Goal: Navigation & Orientation: Find specific page/section

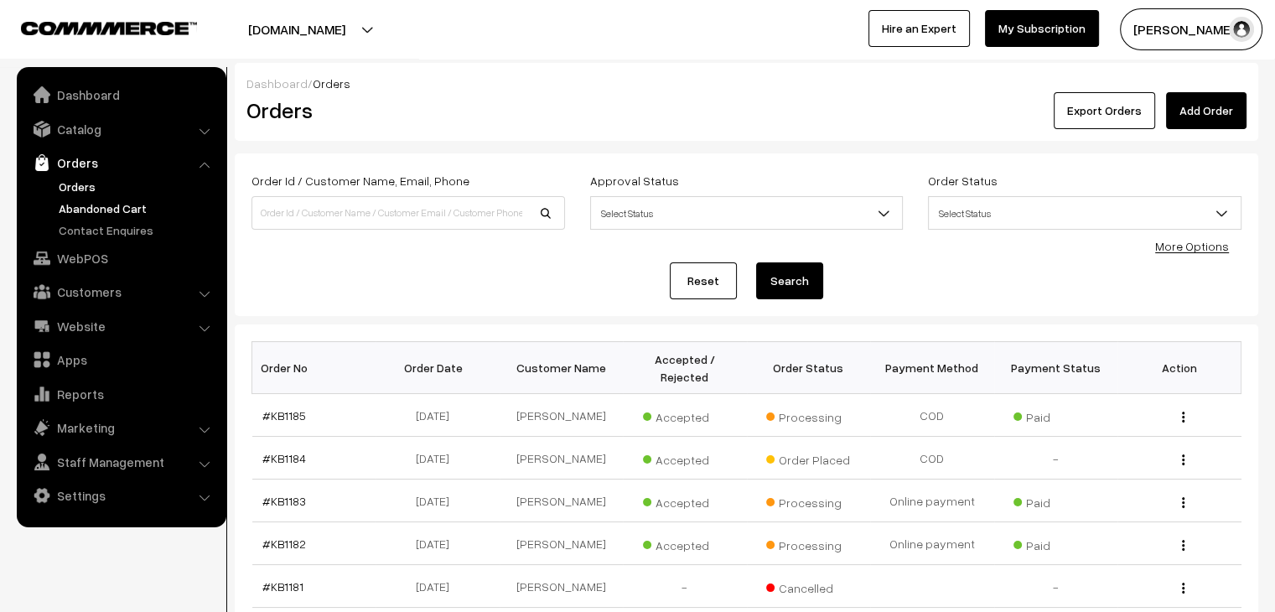
click at [80, 209] on link "Abandoned Cart" at bounding box center [137, 208] width 166 height 18
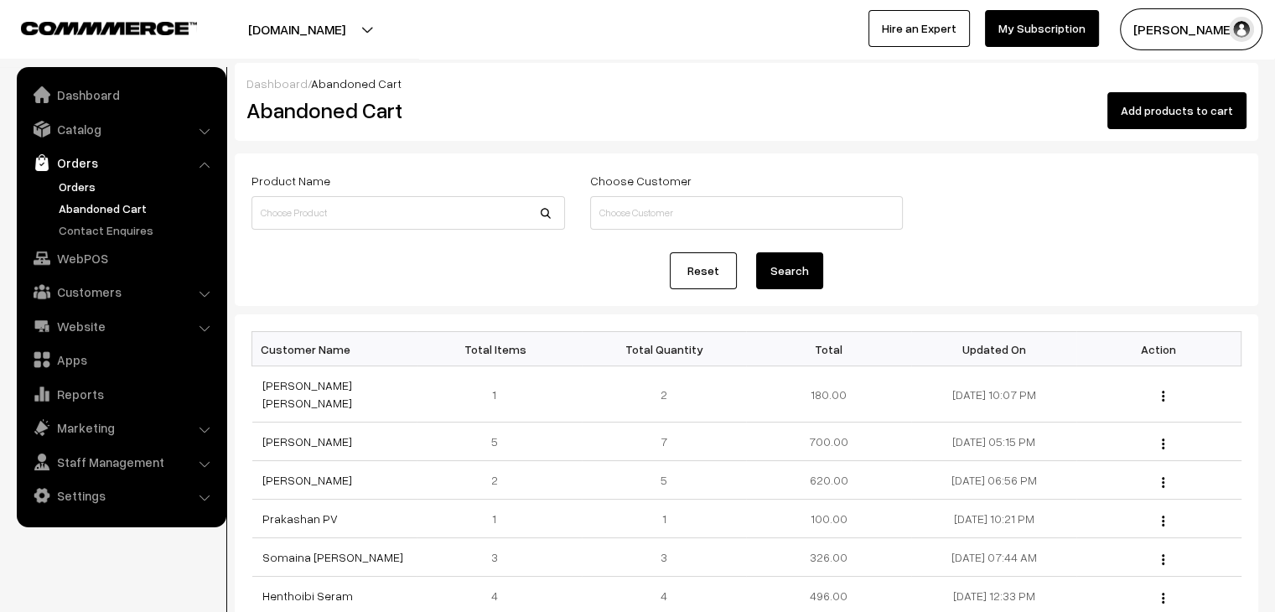
click at [89, 182] on link "Orders" at bounding box center [137, 187] width 166 height 18
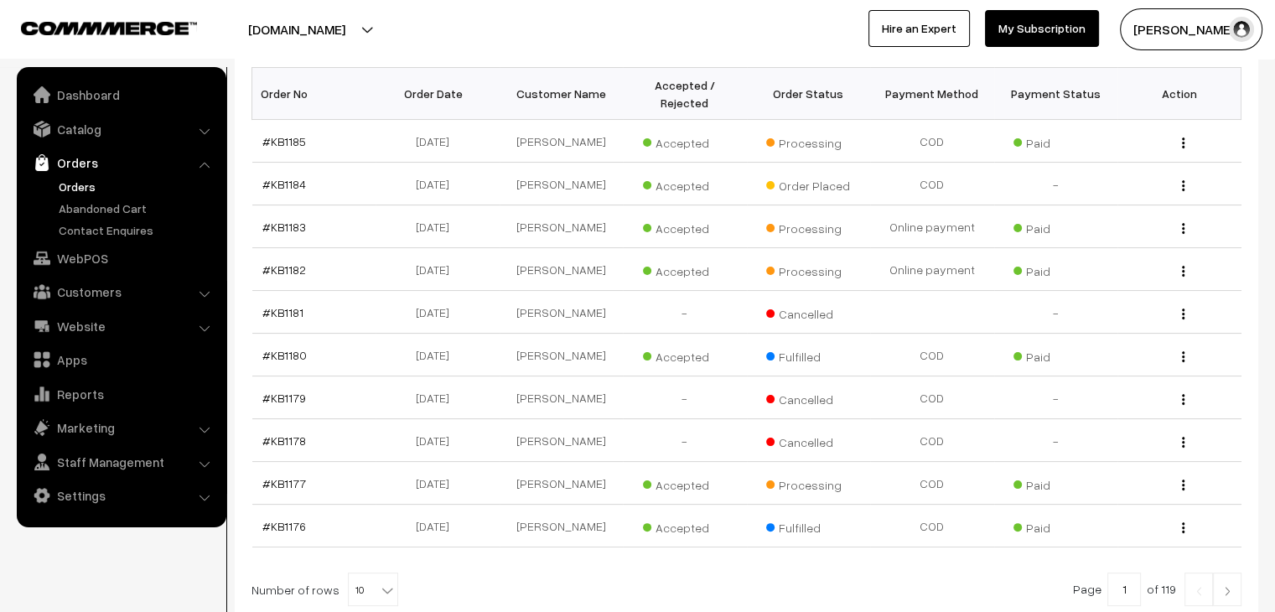
scroll to position [272, 0]
click at [279, 179] on link "#KB1184" at bounding box center [284, 186] width 44 height 14
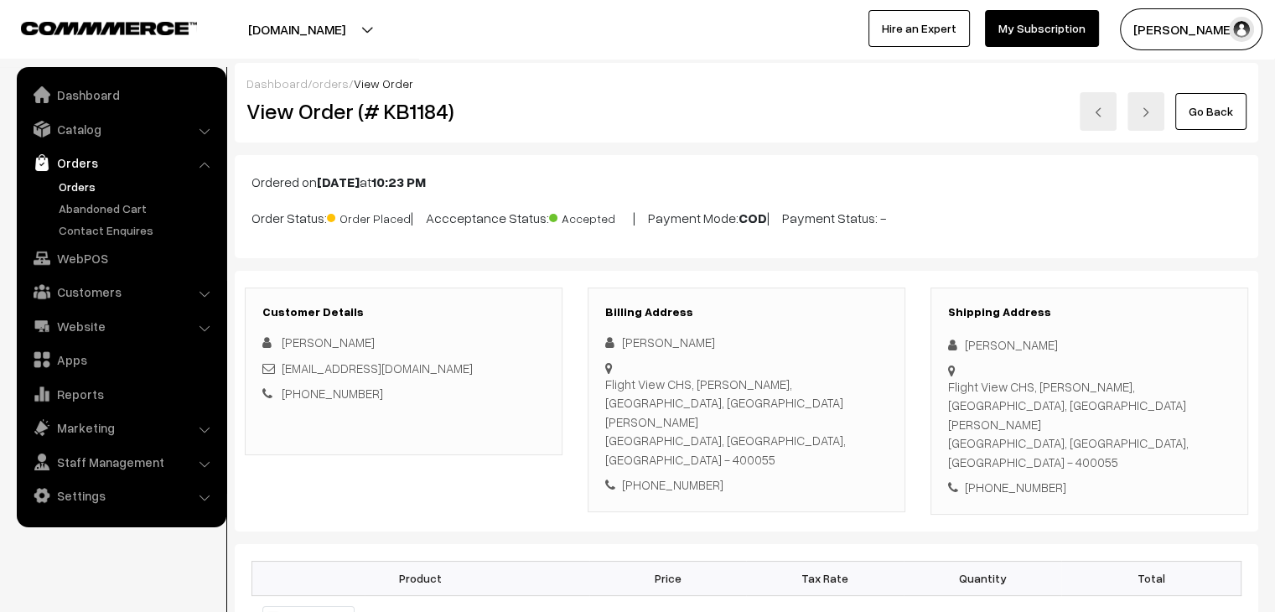
click at [87, 185] on link "Orders" at bounding box center [137, 187] width 166 height 18
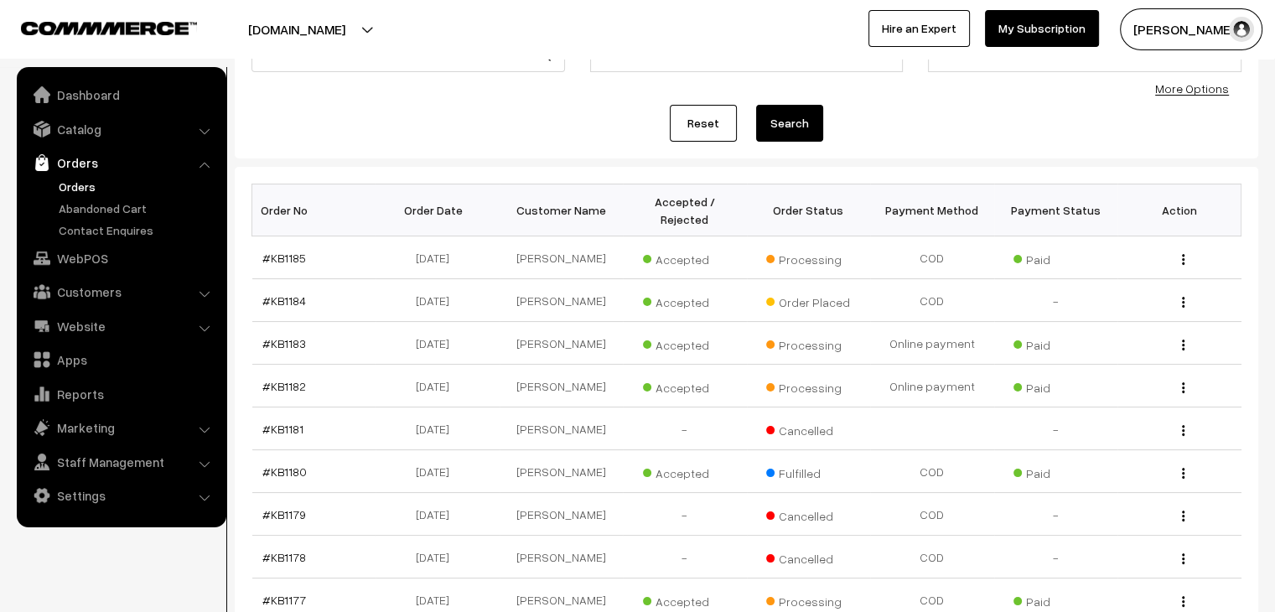
scroll to position [154, 0]
